Goal: Navigation & Orientation: Find specific page/section

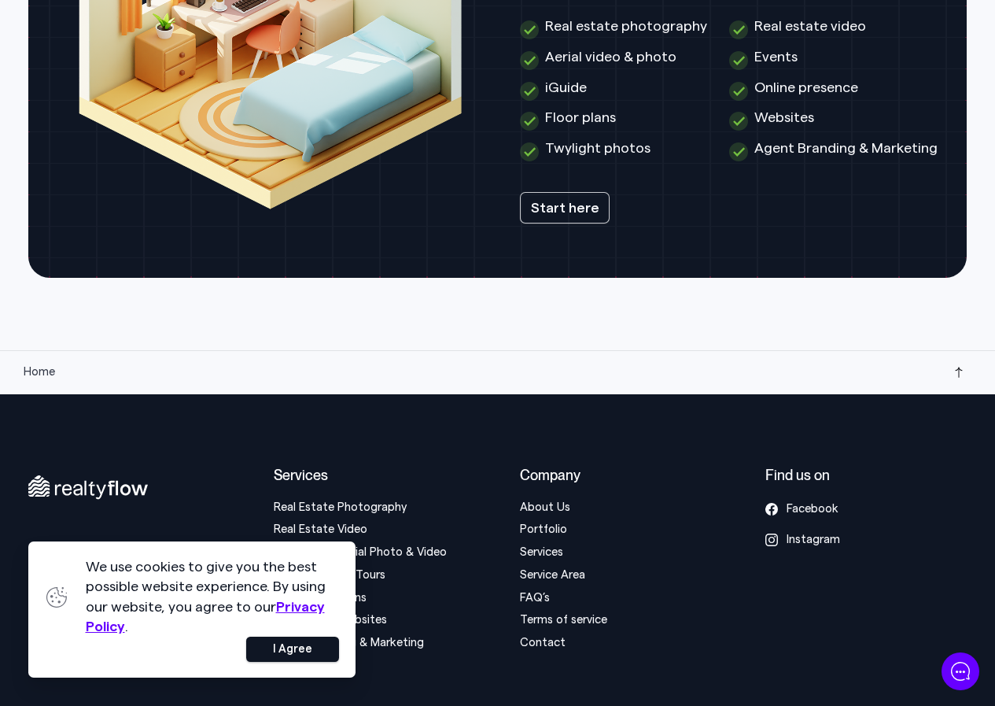
scroll to position [4028, 0]
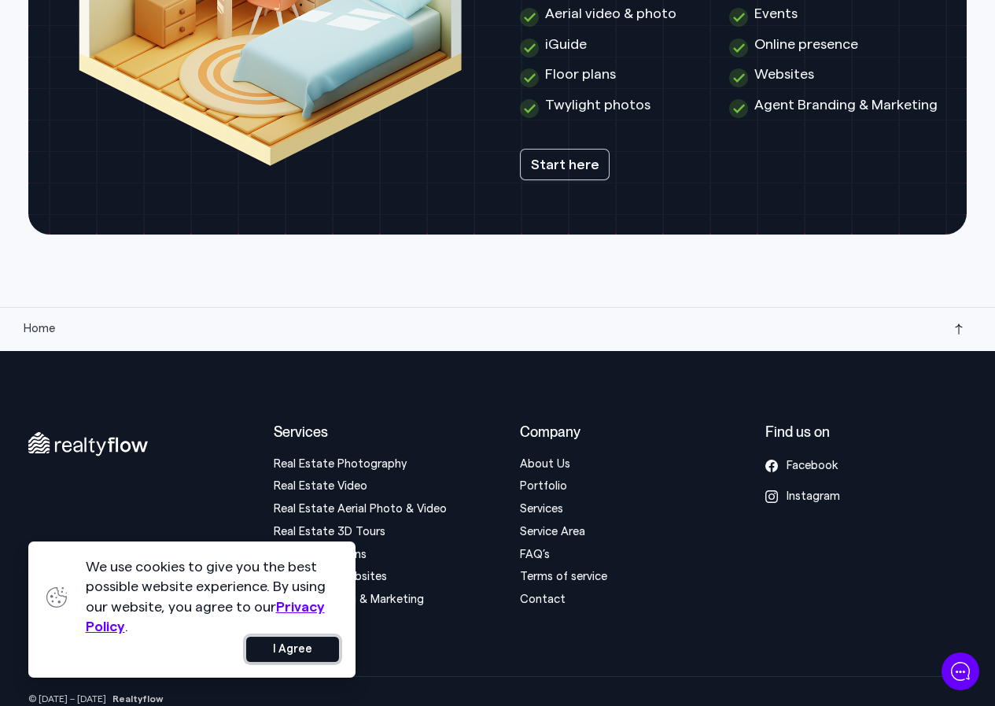
click at [287, 661] on button "I Agree" at bounding box center [292, 648] width 93 height 25
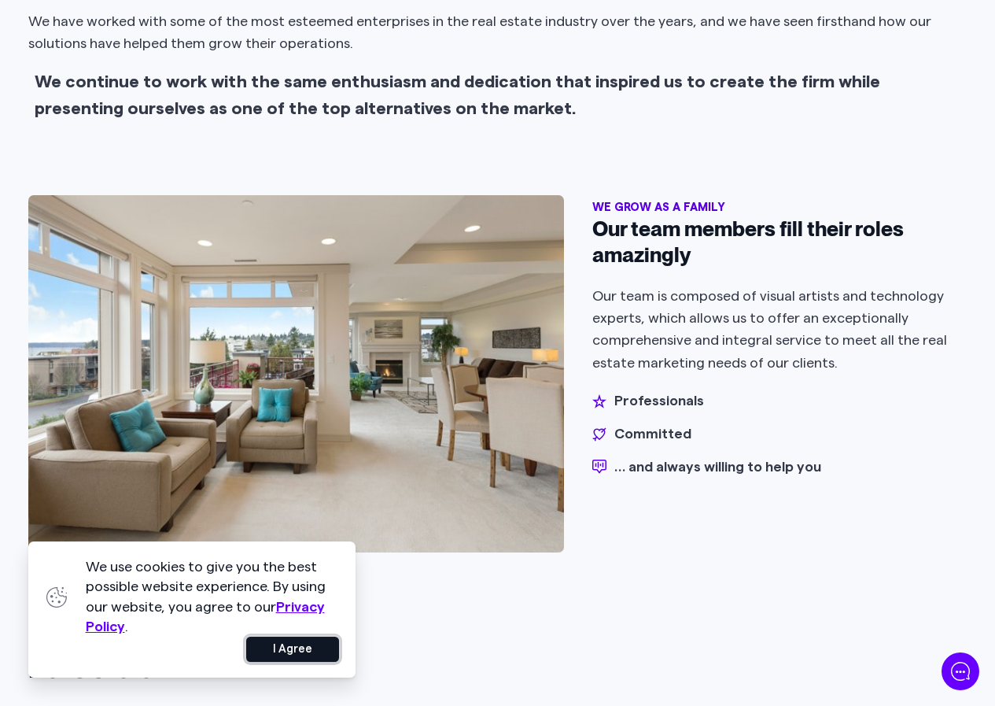
drag, startPoint x: 293, startPoint y: 661, endPoint x: 289, endPoint y: 636, distance: 25.6
click at [296, 657] on button "I Agree" at bounding box center [292, 648] width 93 height 25
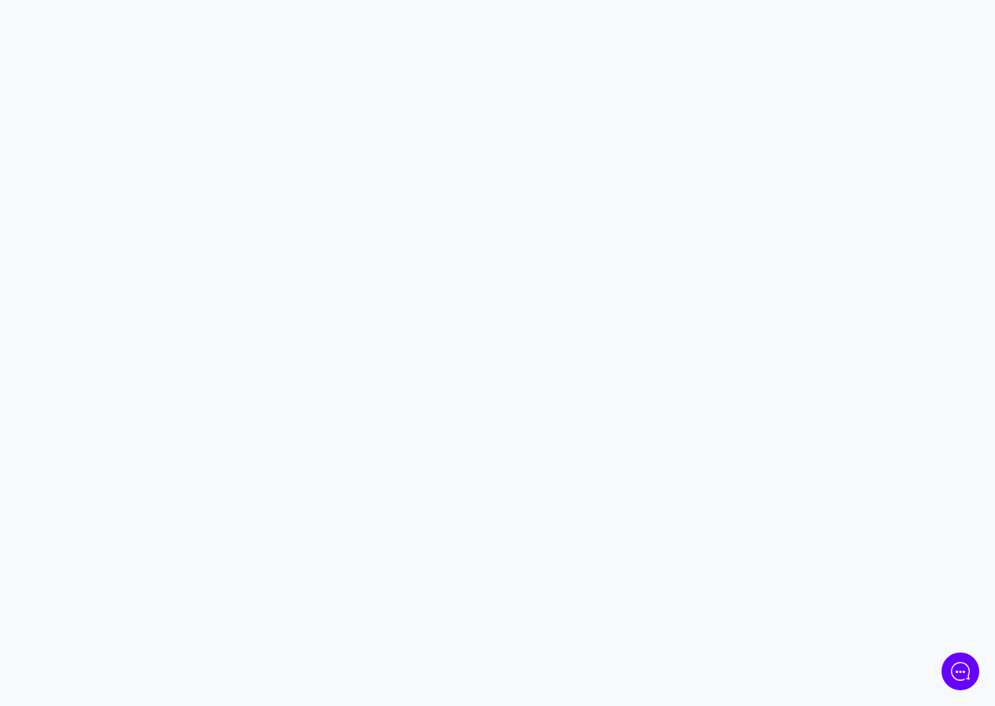
scroll to position [4053, 0]
